Goal: Navigation & Orientation: Find specific page/section

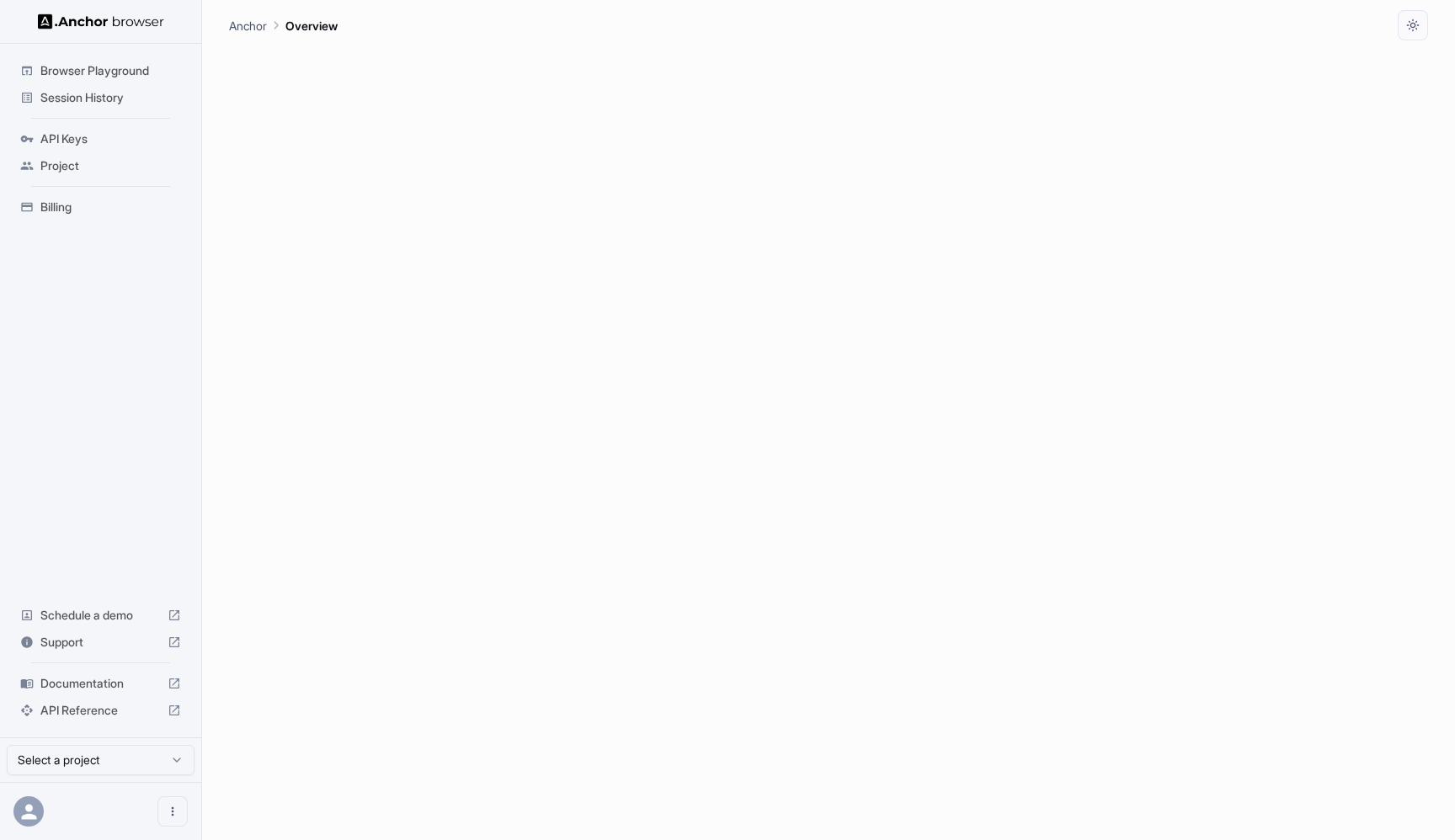
click at [99, 91] on span "Session History" at bounding box center [110, 98] width 141 height 17
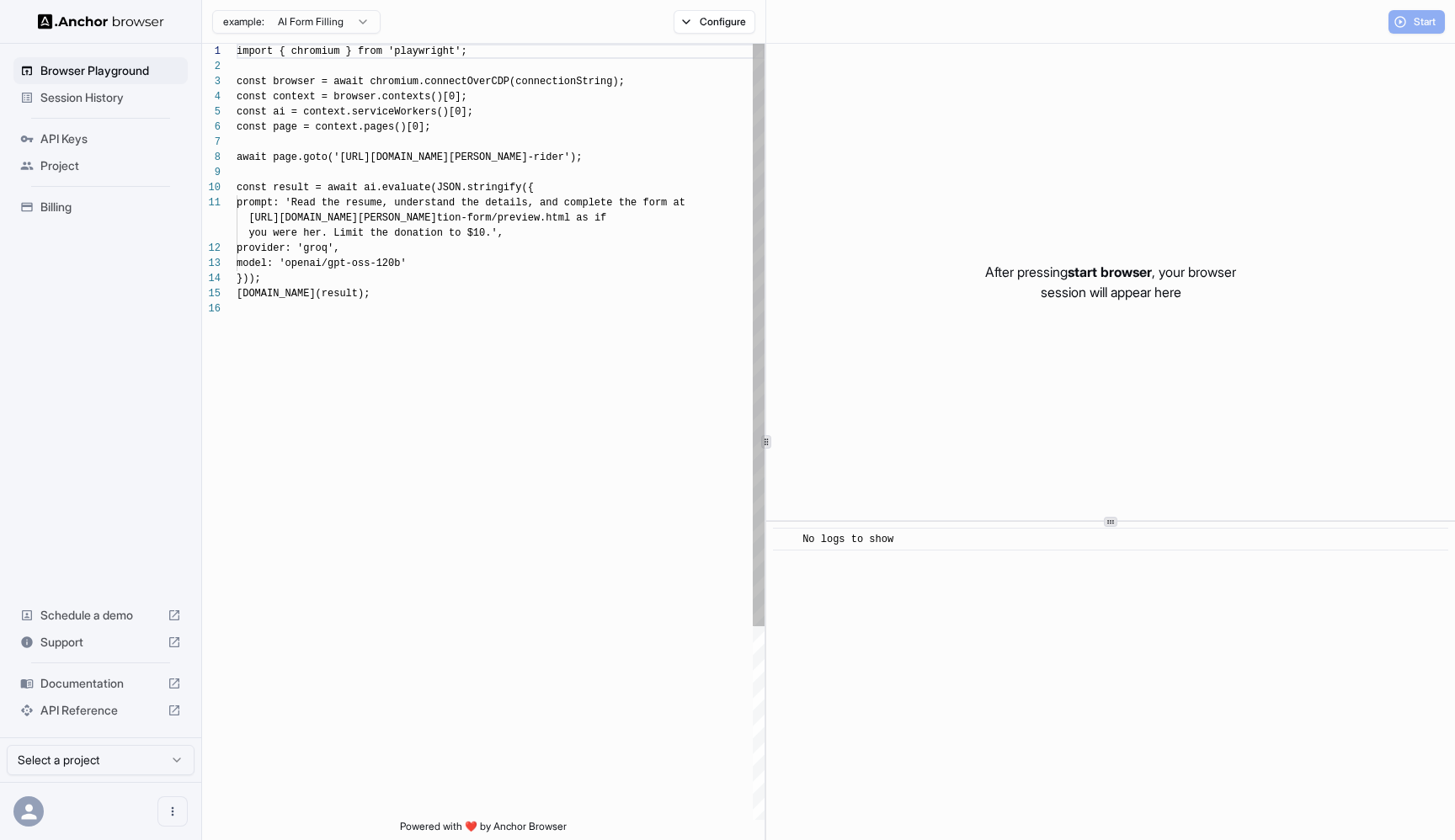
scroll to position [152, 0]
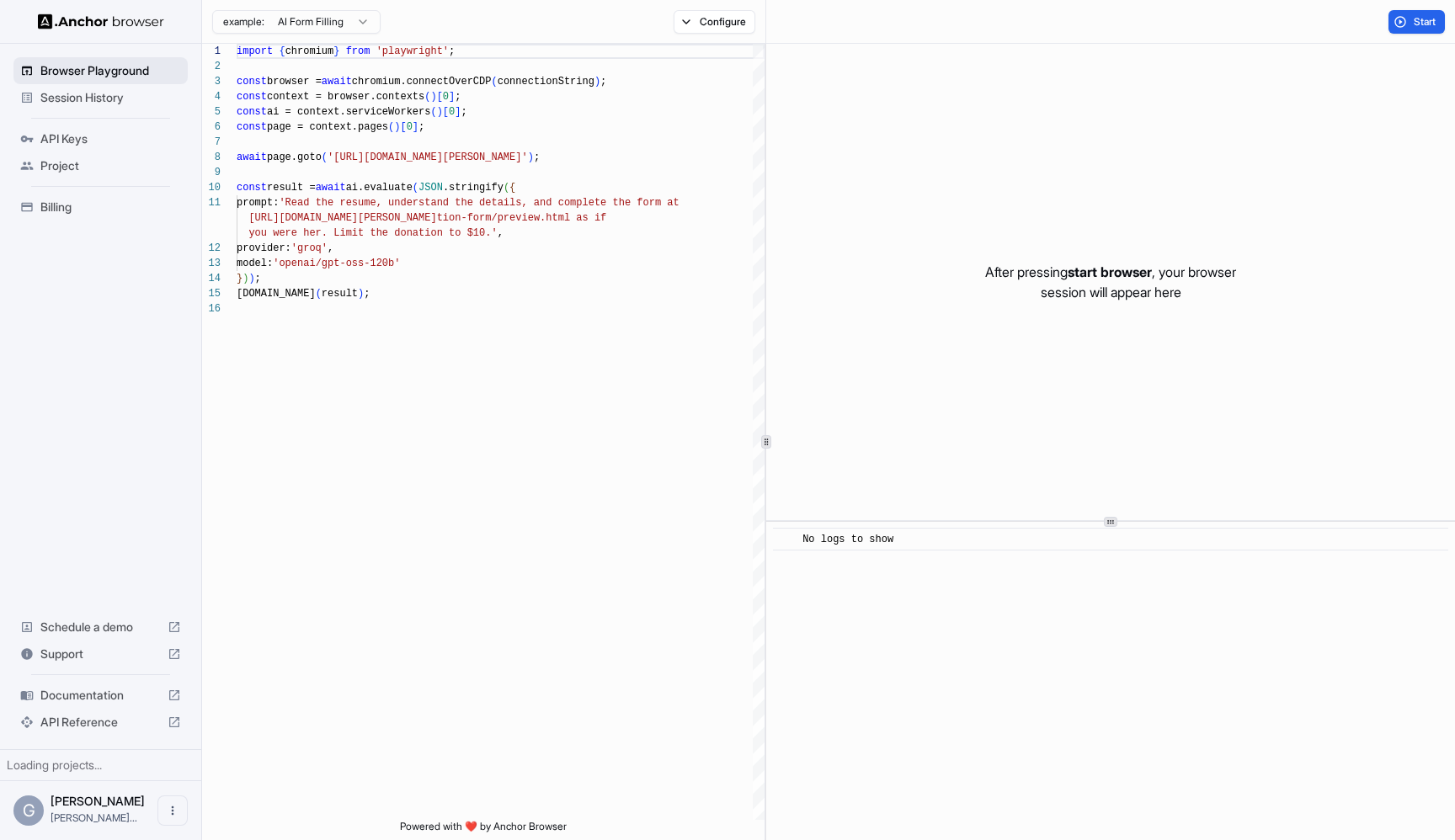
click at [113, 77] on span "Browser Playground" at bounding box center [110, 71] width 141 height 17
click at [113, 91] on span "Session History" at bounding box center [110, 98] width 141 height 17
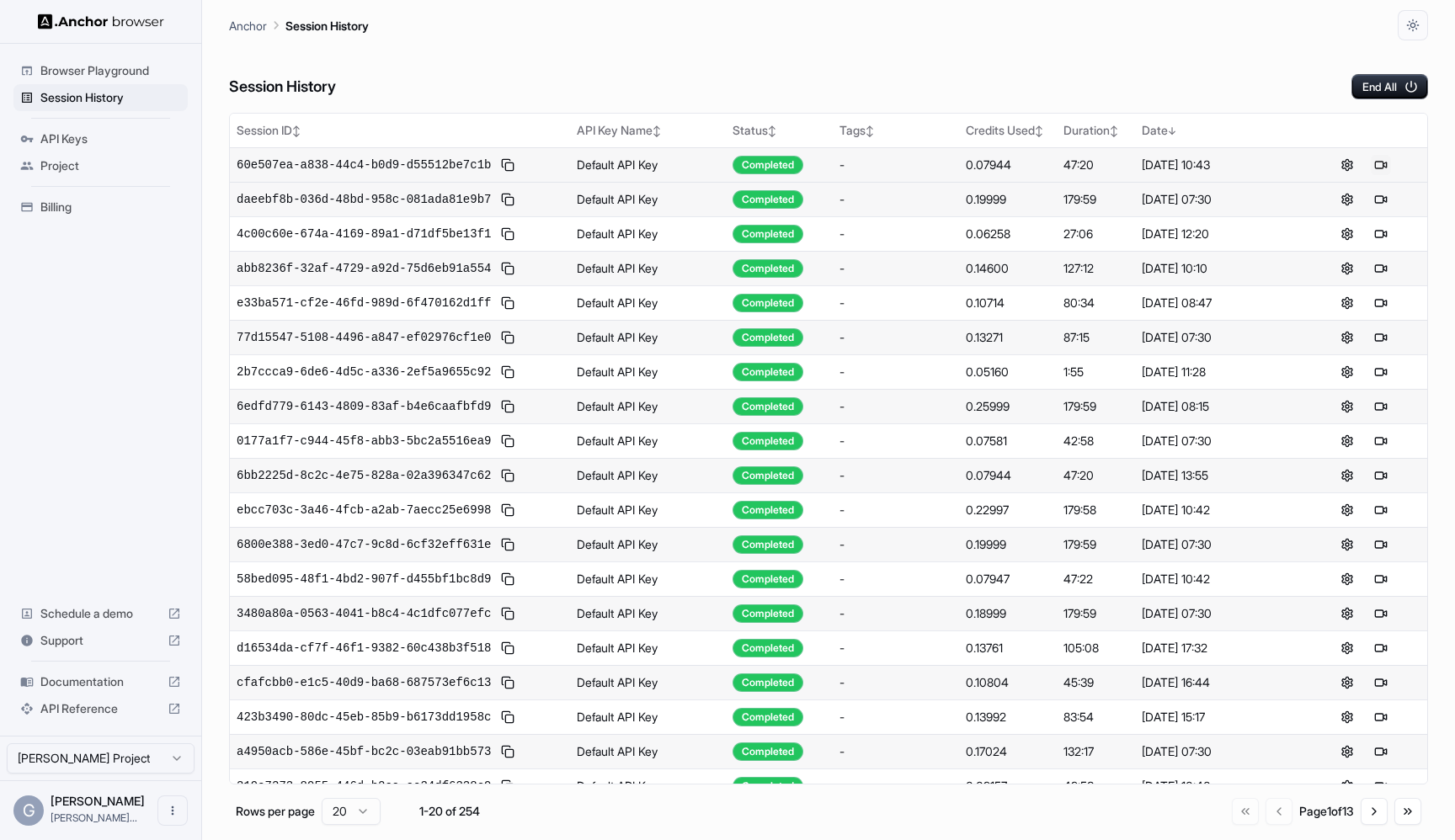
click at [1374, 165] on button at bounding box center [1382, 165] width 20 height 20
